Goal: Transaction & Acquisition: Book appointment/travel/reservation

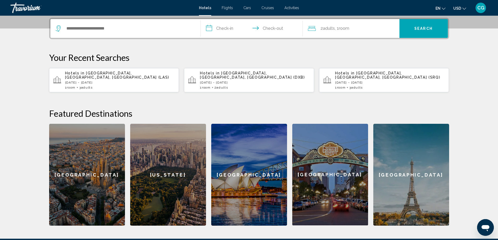
scroll to position [131, 0]
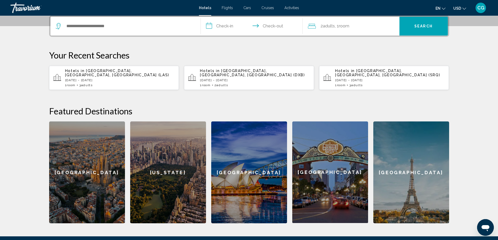
click at [76, 32] on div "Search widget" at bounding box center [125, 26] width 139 height 19
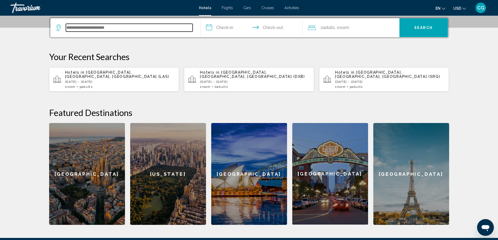
click at [77, 31] on input "Search widget" at bounding box center [129, 28] width 127 height 8
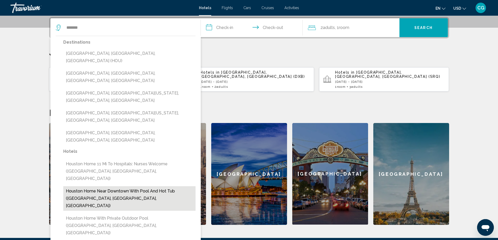
drag, startPoint x: 95, startPoint y: 53, endPoint x: 99, endPoint y: 150, distance: 97.5
click at [99, 150] on div "Destinations [GEOGRAPHIC_DATA], [GEOGRAPHIC_DATA], [GEOGRAPHIC_DATA] (HOU) [GEO…" at bounding box center [126, 165] width 140 height 259
click at [99, 186] on button "Houston Home Near Downtown with Pool and Hot Tub ([GEOGRAPHIC_DATA], [GEOGRAPHI…" at bounding box center [129, 198] width 132 height 25
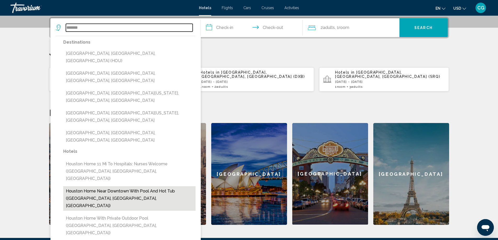
type input "**********"
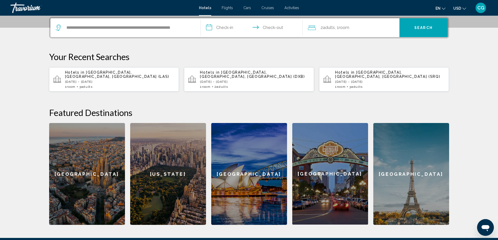
click at [231, 29] on input "**********" at bounding box center [253, 28] width 104 height 20
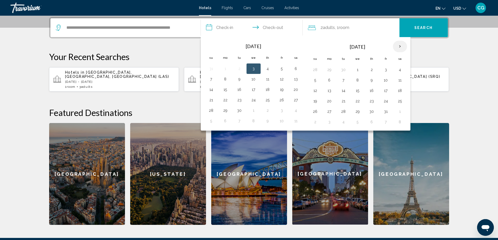
click at [399, 45] on th "Next month" at bounding box center [400, 46] width 14 height 11
click at [385, 113] on button "28" at bounding box center [385, 111] width 8 height 7
click at [382, 114] on button "28" at bounding box center [385, 111] width 8 height 7
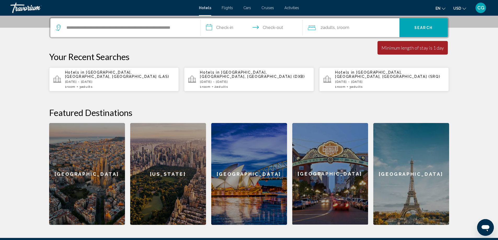
click at [203, 26] on input "**********" at bounding box center [253, 28] width 104 height 20
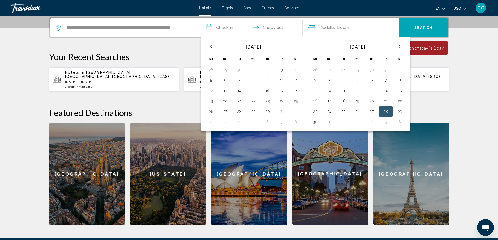
click at [386, 112] on button "28" at bounding box center [385, 111] width 8 height 7
click at [325, 124] on button "1" at bounding box center [329, 121] width 8 height 7
type input "**********"
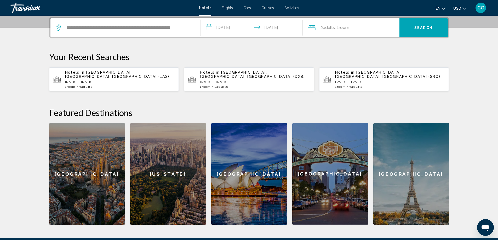
click at [313, 30] on icon "Travelers: 2 adults, 0 children" at bounding box center [312, 28] width 8 height 6
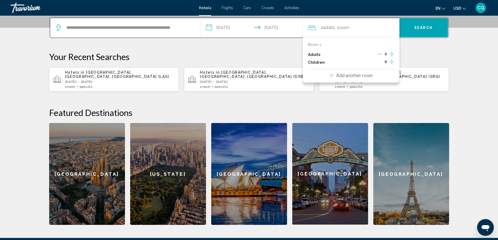
click at [390, 54] on icon "Increment adults" at bounding box center [391, 54] width 5 height 6
click at [417, 32] on button "Search" at bounding box center [423, 27] width 48 height 19
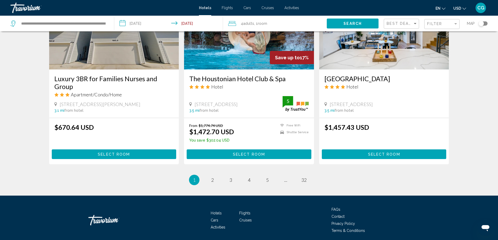
scroll to position [653, 0]
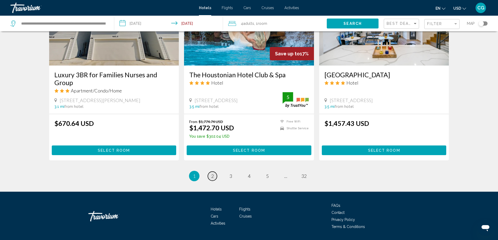
click at [213, 174] on span "2" at bounding box center [212, 176] width 3 height 6
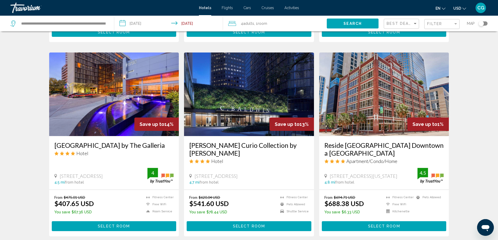
scroll to position [651, 0]
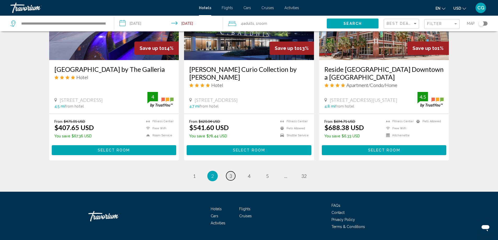
click at [230, 173] on span "3" at bounding box center [230, 176] width 3 height 6
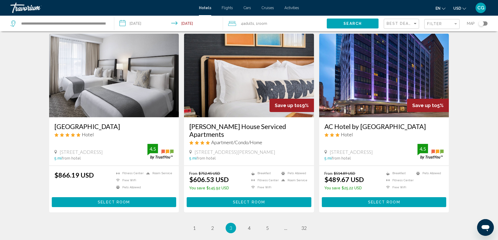
scroll to position [664, 0]
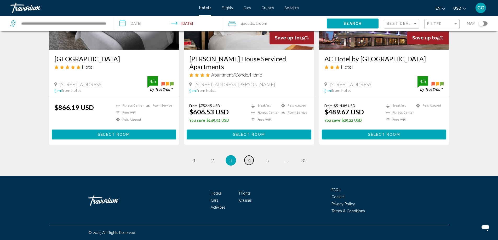
click at [248, 162] on span "4" at bounding box center [249, 161] width 3 height 6
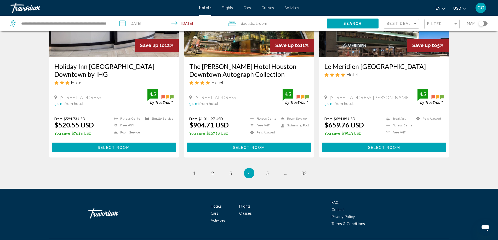
scroll to position [672, 0]
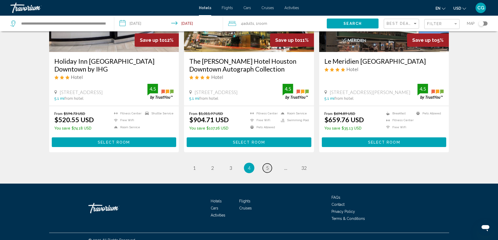
click at [268, 165] on span "5" at bounding box center [267, 168] width 3 height 6
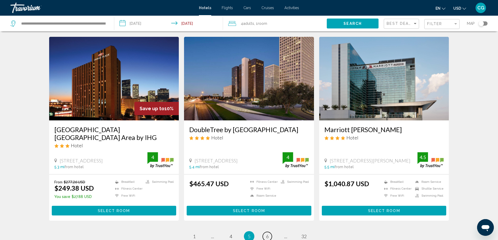
scroll to position [522, 0]
